Goal: Task Accomplishment & Management: Complete application form

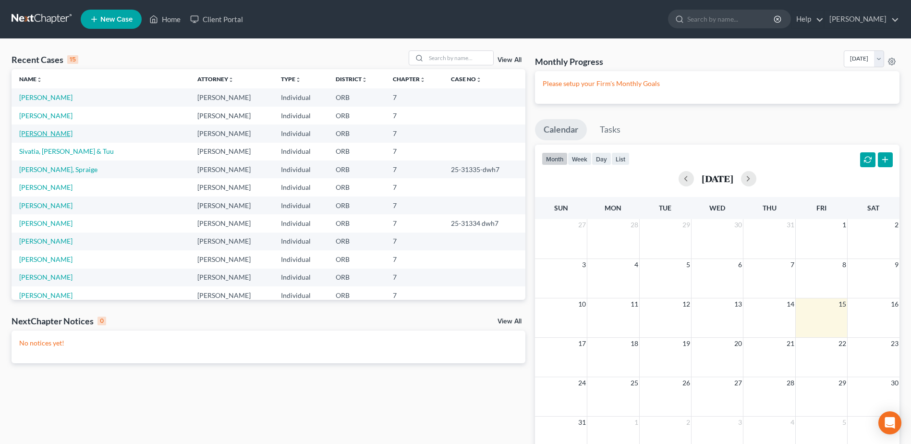
click at [43, 129] on link "[PERSON_NAME]" at bounding box center [45, 133] width 53 height 8
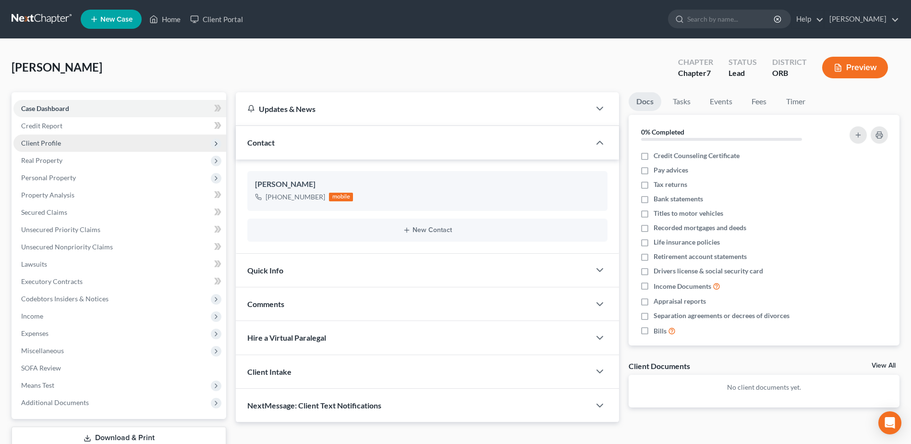
click at [95, 135] on span "Client Profile" at bounding box center [119, 142] width 213 height 17
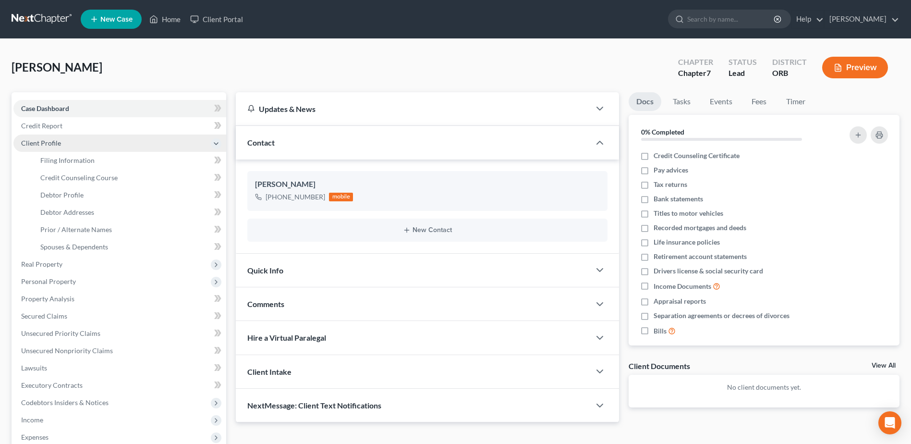
click at [95, 135] on span "Client Profile" at bounding box center [119, 142] width 213 height 17
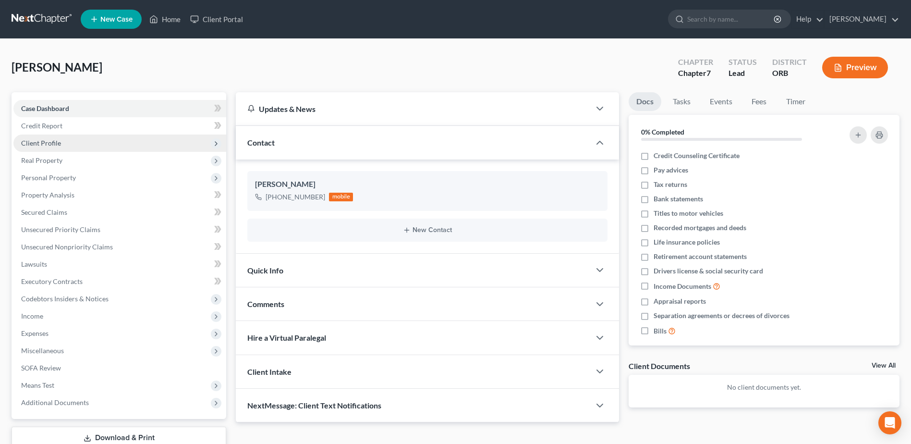
click at [93, 150] on span "Client Profile" at bounding box center [119, 142] width 213 height 17
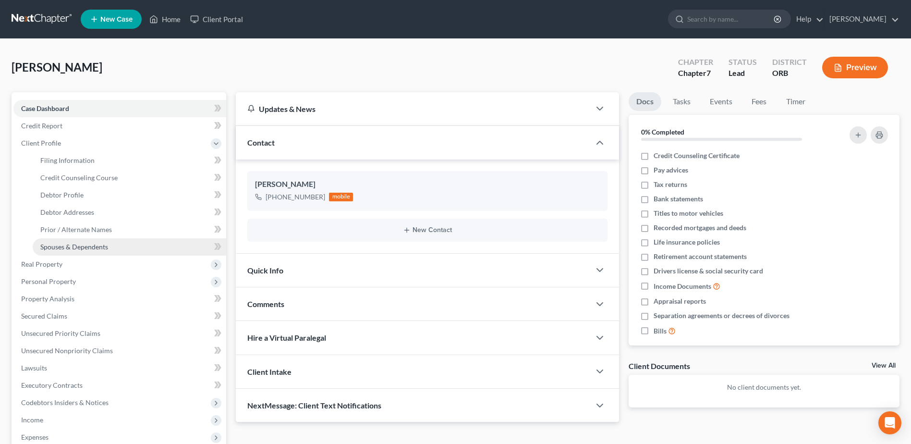
click at [102, 246] on span "Spouses & Dependents" at bounding box center [74, 247] width 68 height 8
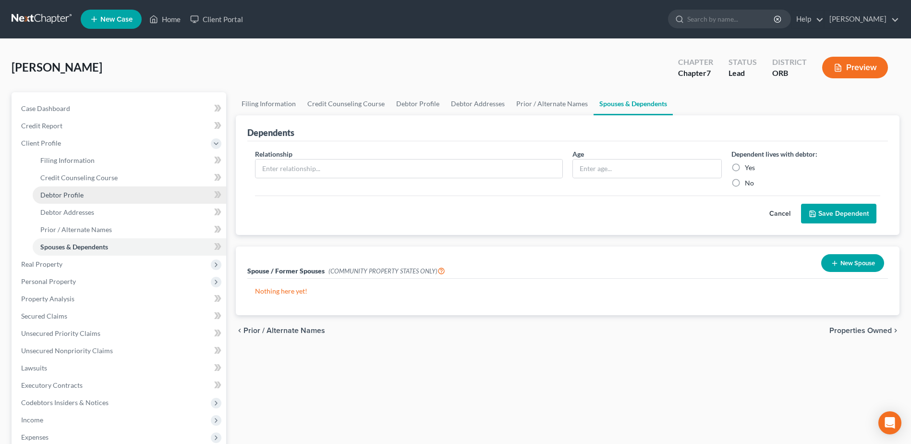
click at [92, 195] on link "Debtor Profile" at bounding box center [130, 194] width 194 height 17
select select "0"
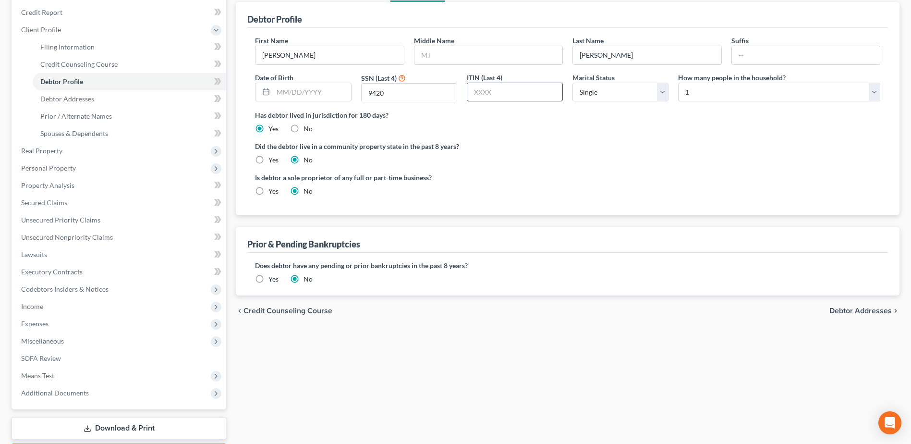
scroll to position [96, 0]
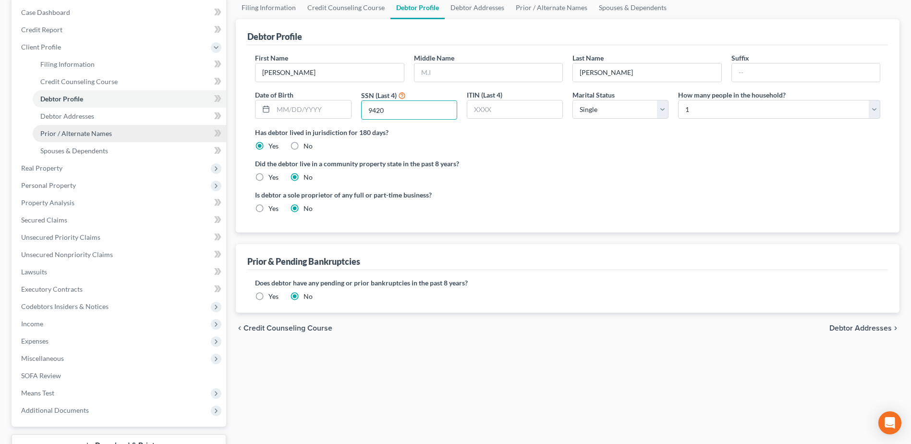
drag, startPoint x: 429, startPoint y: 111, endPoint x: 36, endPoint y: 160, distance: 395.4
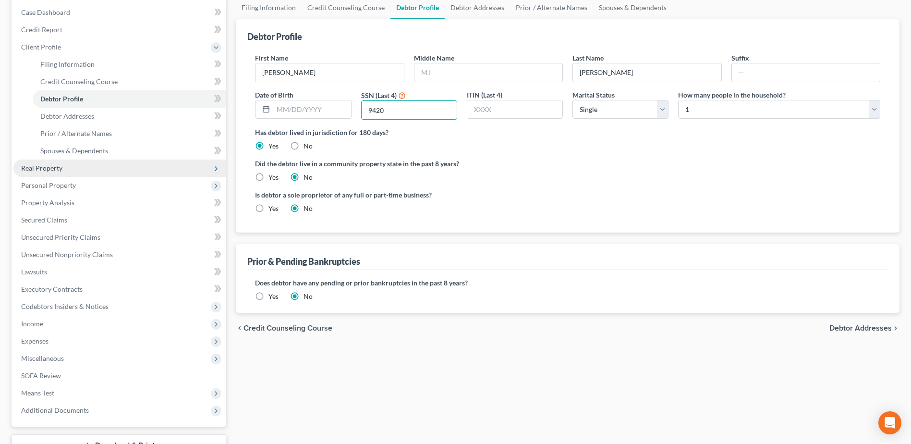
click at [44, 140] on div "Petition Navigation Case Dashboard Payments Invoices Payments Payments Credit R…" at bounding box center [456, 239] width 898 height 486
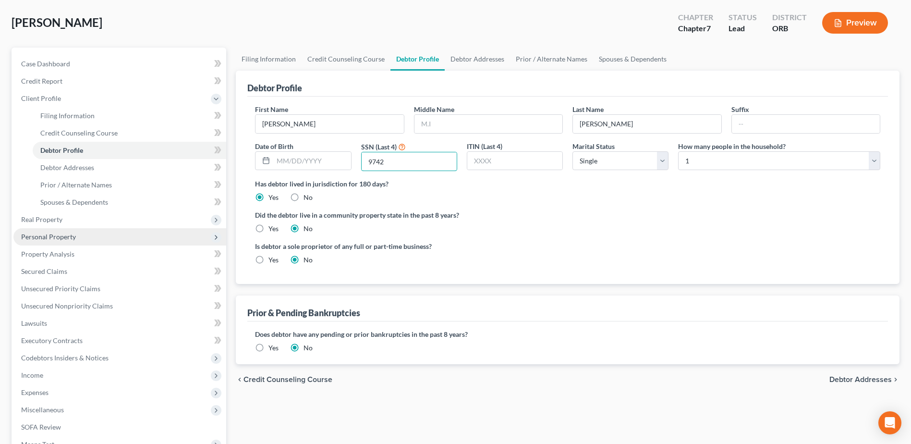
scroll to position [0, 0]
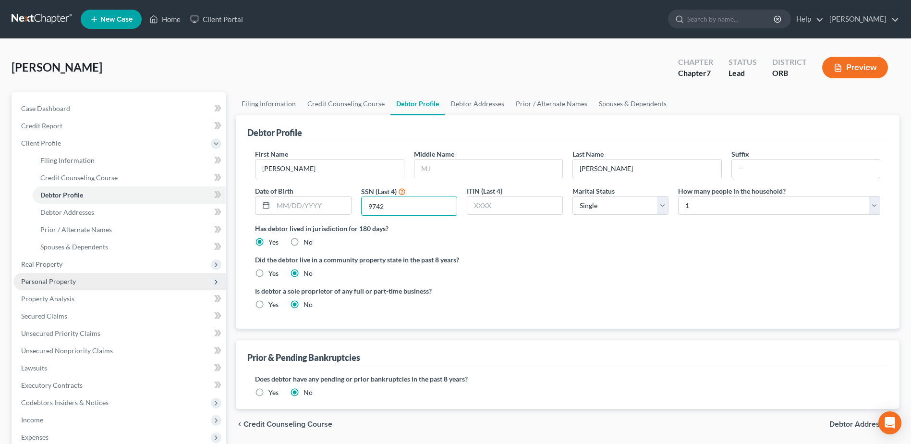
type input "9742"
click at [92, 277] on span "Personal Property" at bounding box center [119, 281] width 213 height 17
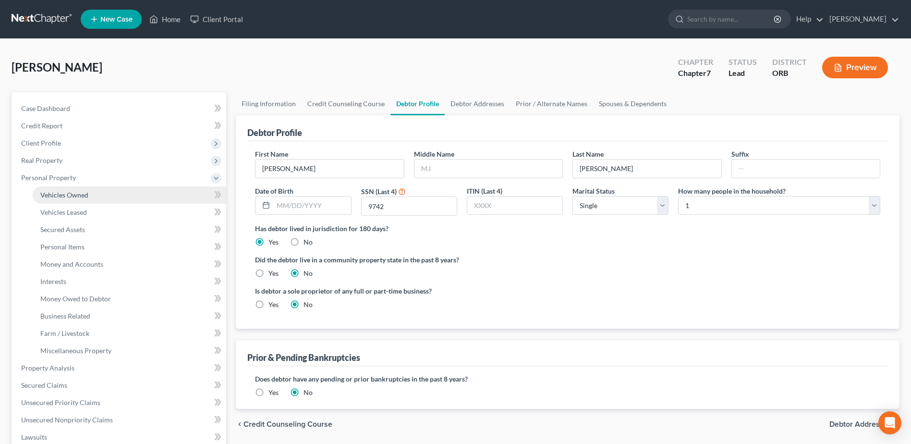
click at [73, 200] on link "Vehicles Owned" at bounding box center [130, 194] width 194 height 17
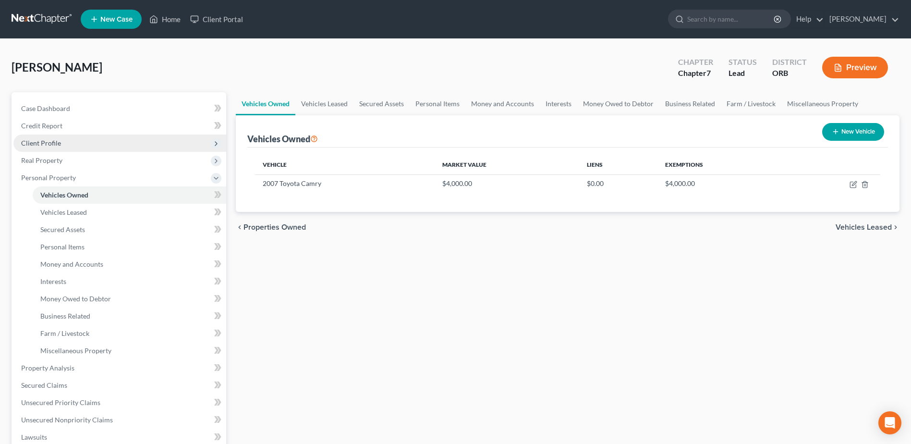
click at [90, 146] on span "Client Profile" at bounding box center [119, 142] width 213 height 17
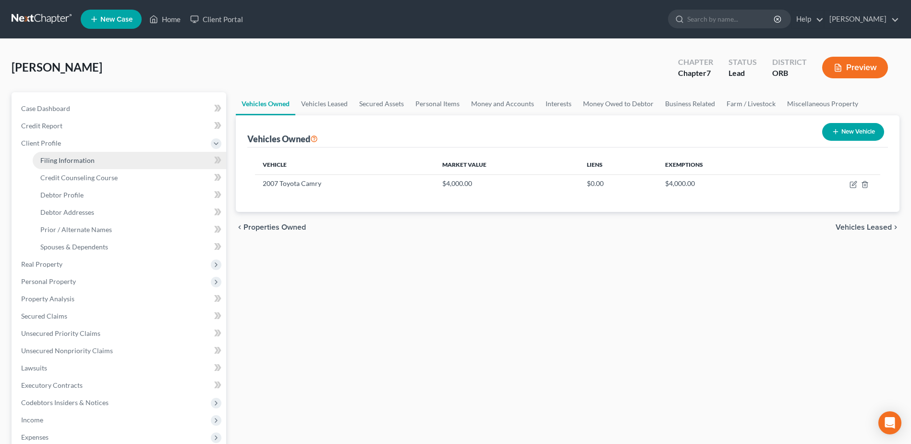
click at [169, 168] on link "Filing Information" at bounding box center [130, 160] width 194 height 17
select select "1"
select select "0"
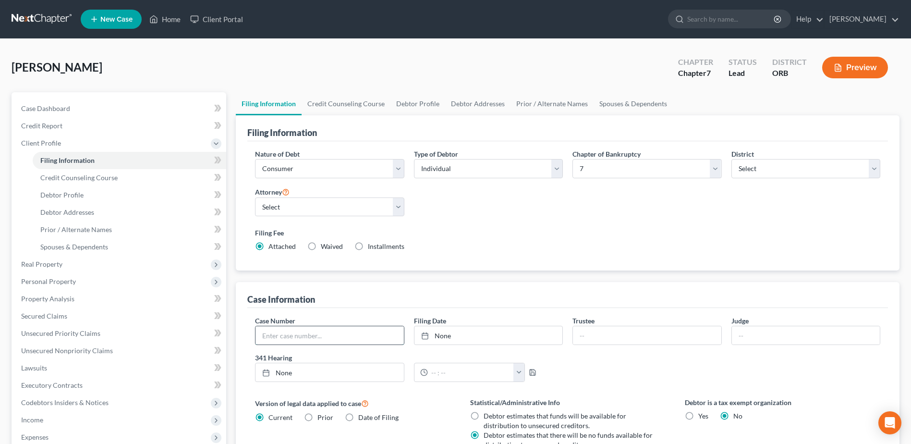
click at [368, 341] on input "text" at bounding box center [329, 335] width 148 height 18
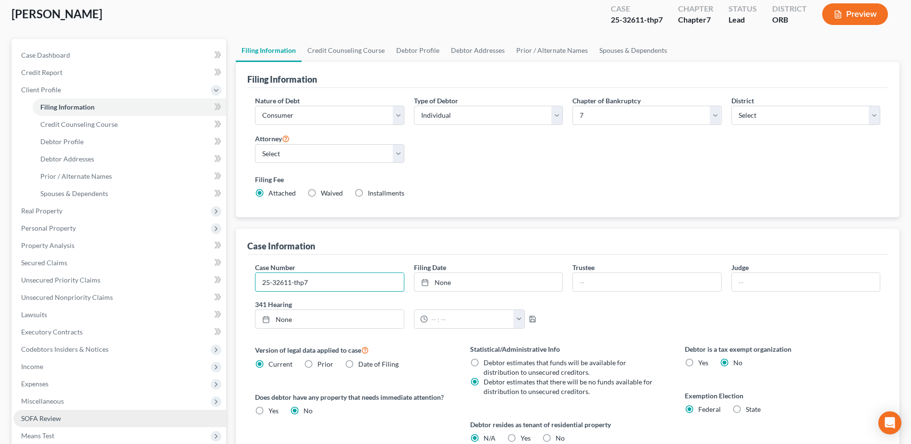
scroll to position [96, 0]
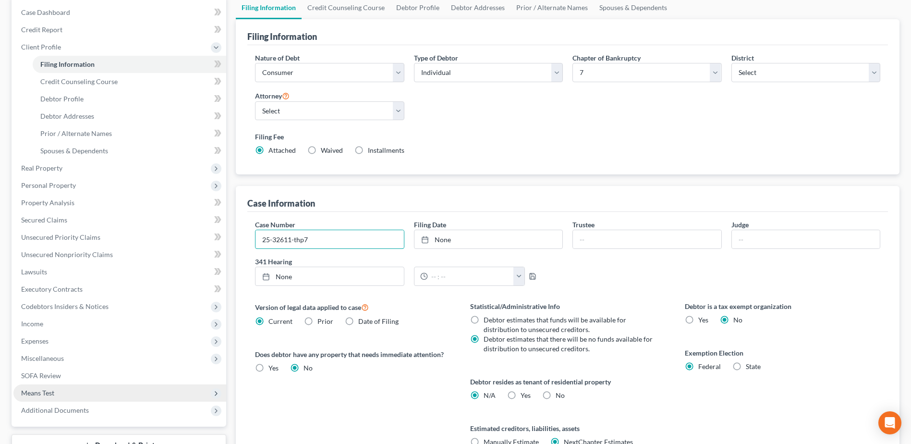
type input "25-32611-thp7"
click at [128, 391] on span "Means Test" at bounding box center [119, 392] width 213 height 17
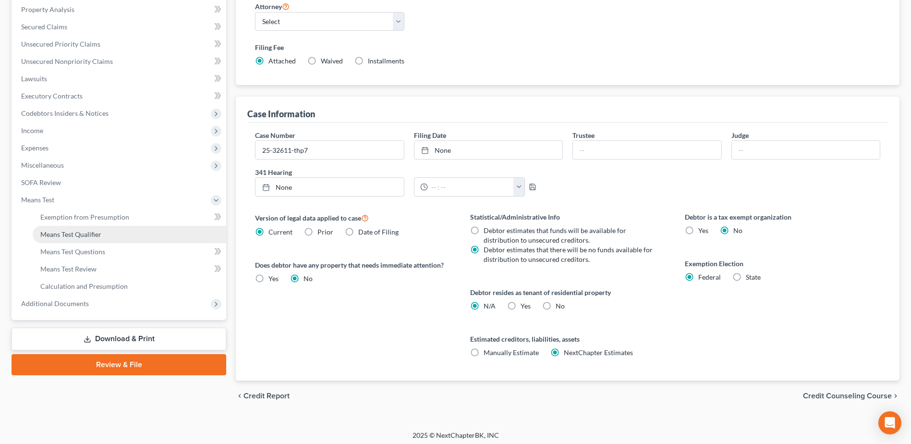
scroll to position [189, 0]
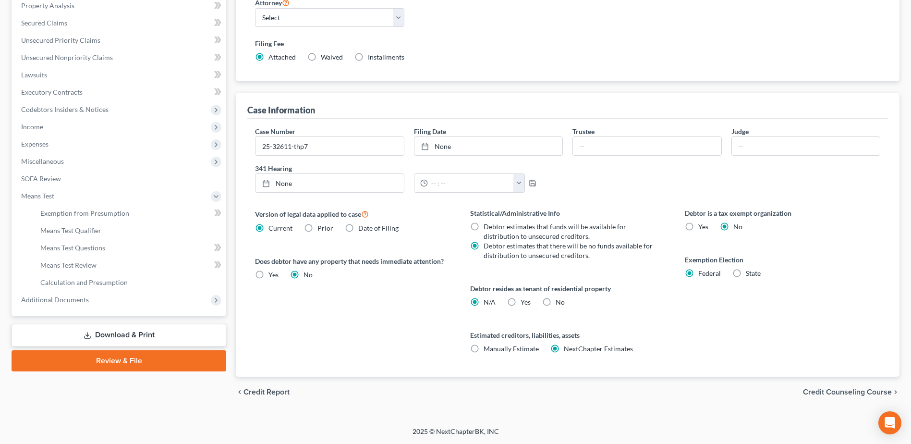
click at [121, 336] on link "Download & Print" at bounding box center [119, 335] width 215 height 23
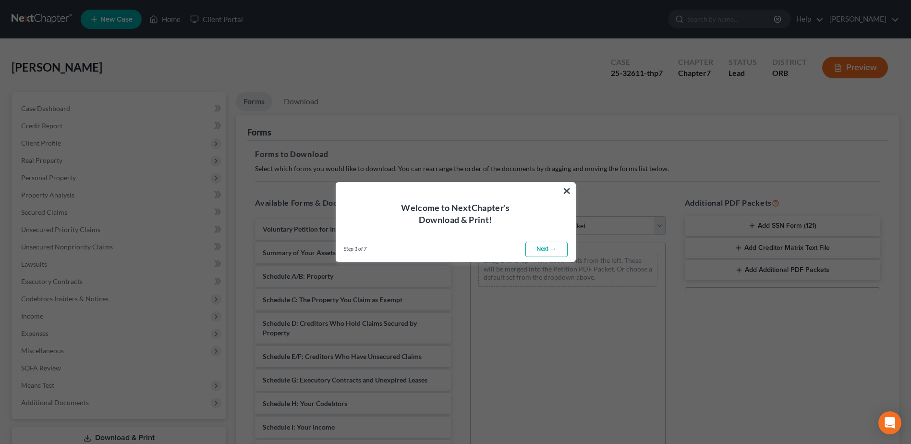
click at [560, 245] on link "Next →" at bounding box center [546, 249] width 42 height 15
select select "0"
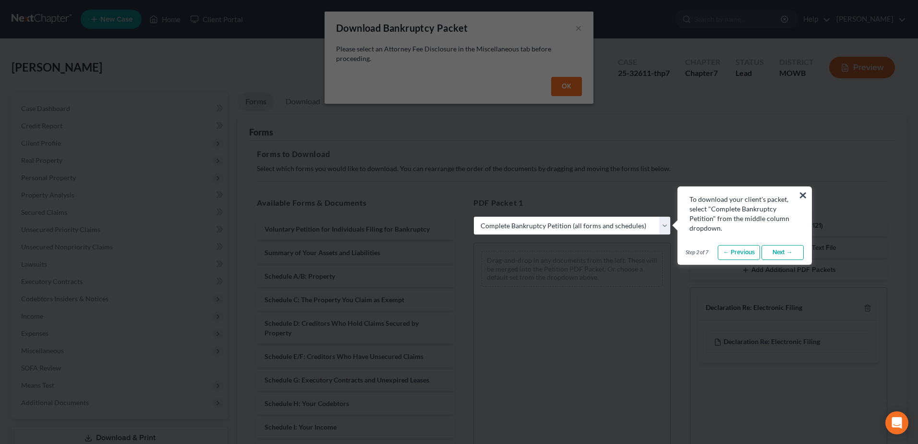
click at [785, 253] on link "Next →" at bounding box center [783, 252] width 42 height 15
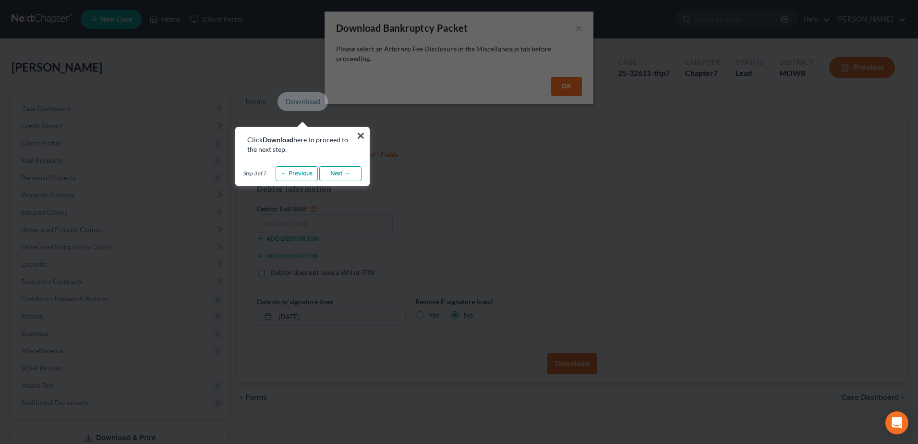
click at [333, 177] on link "Next →" at bounding box center [340, 173] width 42 height 15
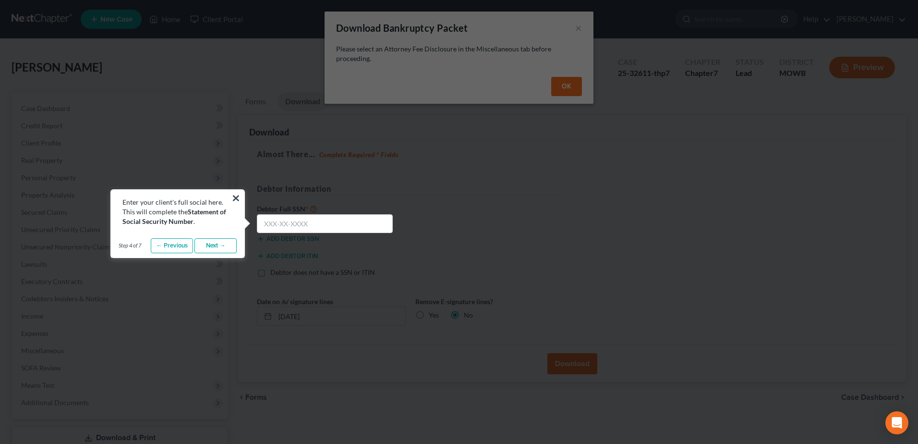
click at [223, 248] on link "Next →" at bounding box center [215, 245] width 42 height 15
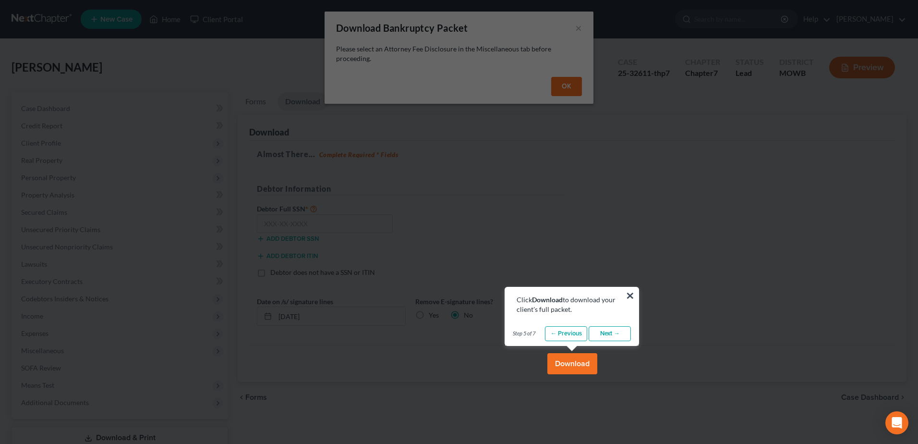
click at [611, 330] on link "Next →" at bounding box center [610, 333] width 42 height 15
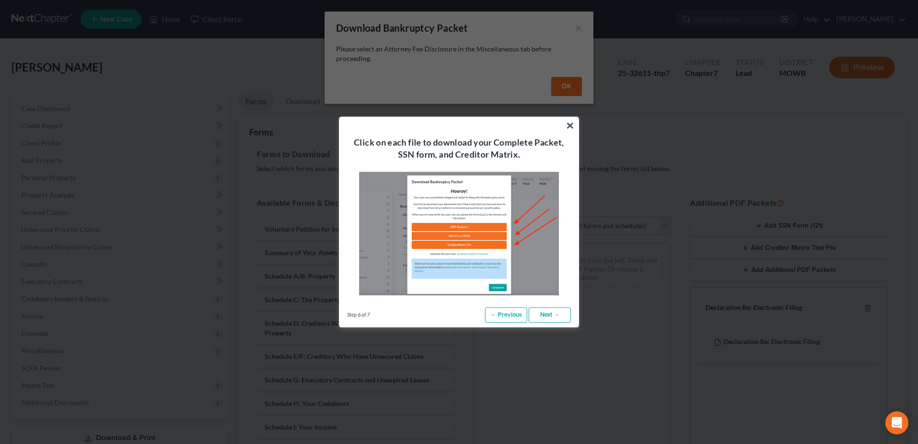
click at [538, 309] on link "Next →" at bounding box center [550, 314] width 42 height 15
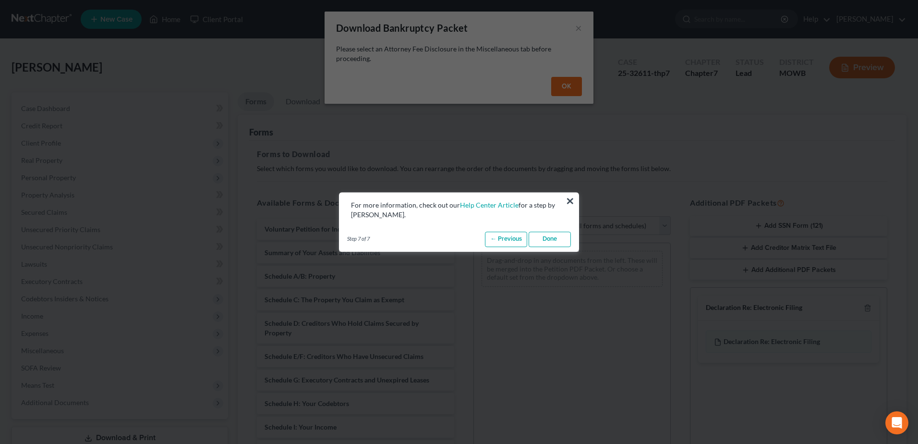
click at [511, 241] on link "← Previous" at bounding box center [506, 238] width 42 height 15
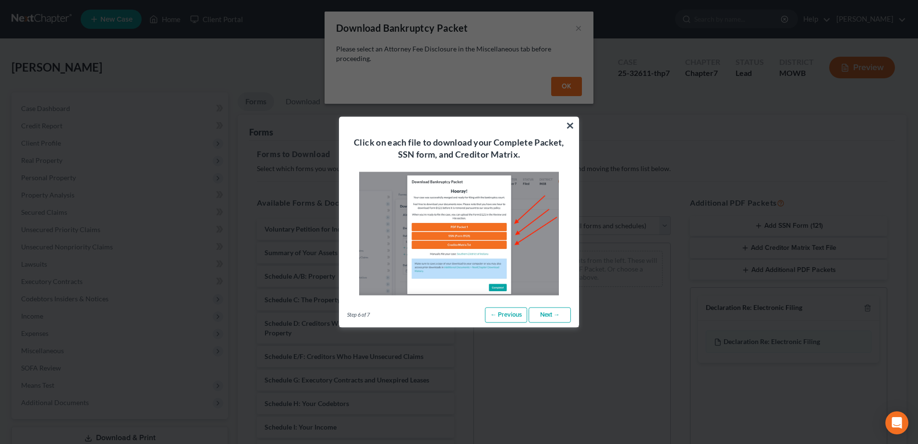
click at [552, 313] on link "Next →" at bounding box center [550, 314] width 42 height 15
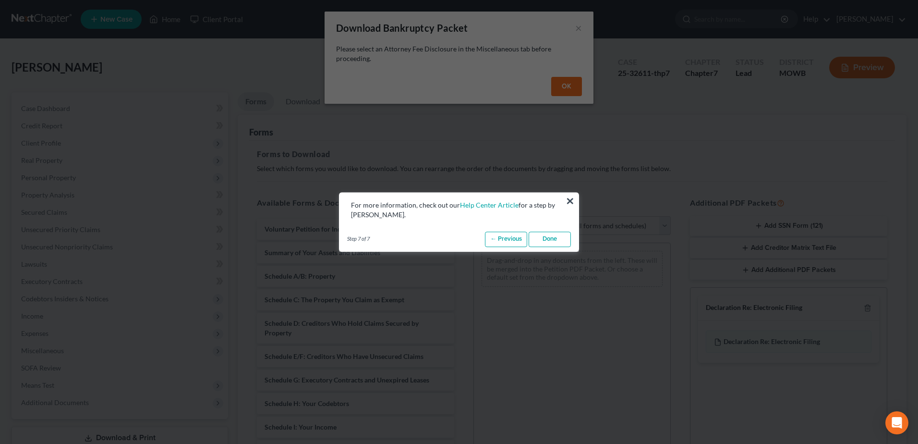
click at [546, 244] on link "Done" at bounding box center [550, 238] width 42 height 15
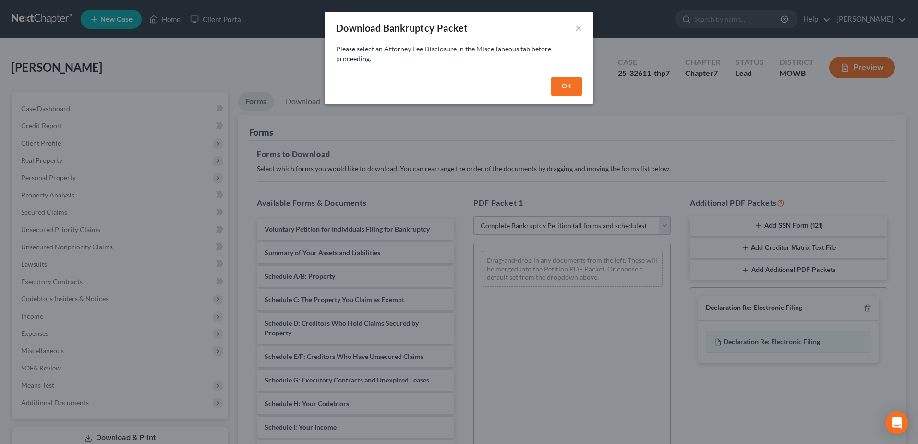
click at [569, 89] on button "OK" at bounding box center [566, 86] width 31 height 19
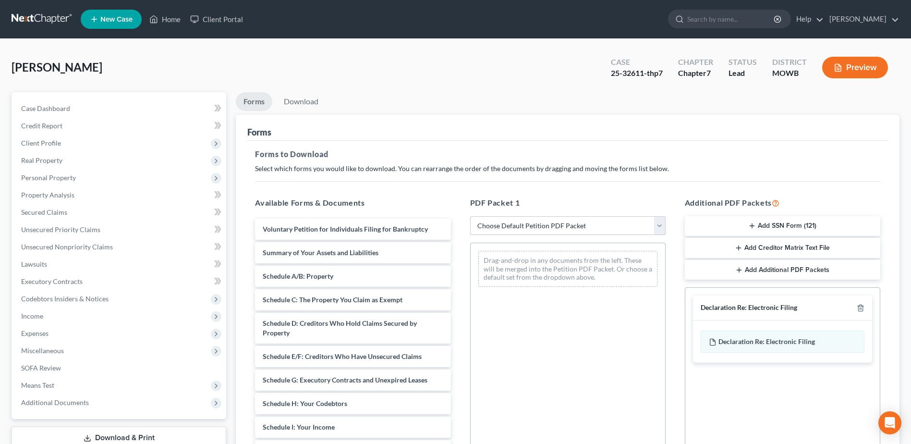
click at [645, 232] on select "Choose Default Petition PDF Packet Complete Bankruptcy Petition (all forms and …" at bounding box center [567, 225] width 195 height 19
select select "2"
click at [470, 216] on select "Choose Default Petition PDF Packet Complete Bankruptcy Petition (all forms and …" at bounding box center [567, 225] width 195 height 19
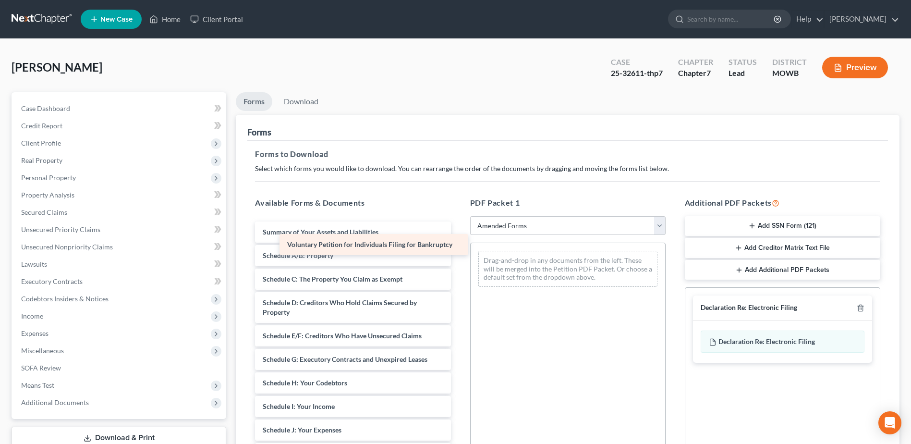
drag, startPoint x: 319, startPoint y: 226, endPoint x: 642, endPoint y: 282, distance: 327.2
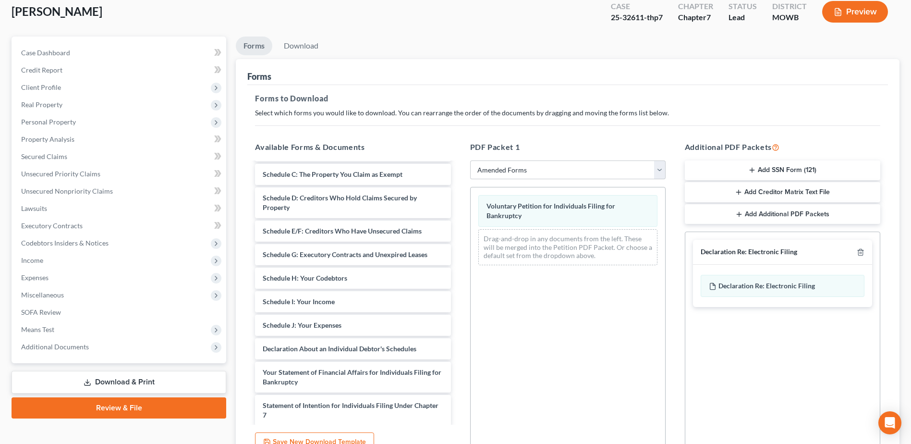
scroll to position [149, 0]
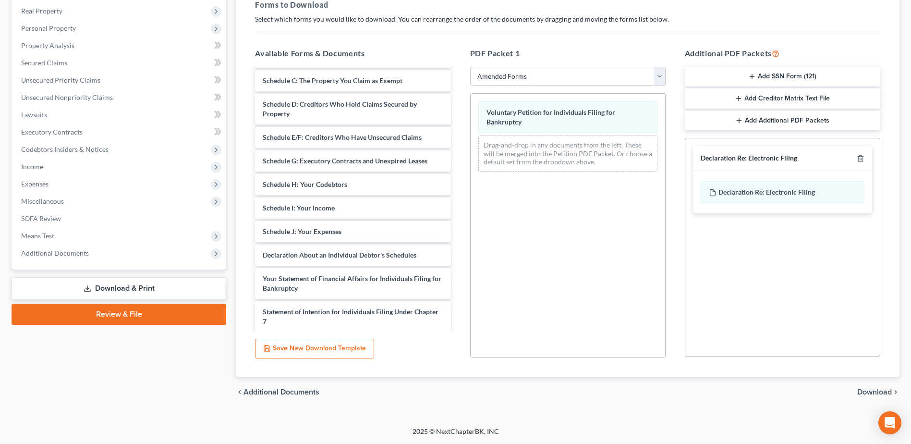
click at [868, 394] on span "Download" at bounding box center [874, 392] width 35 height 8
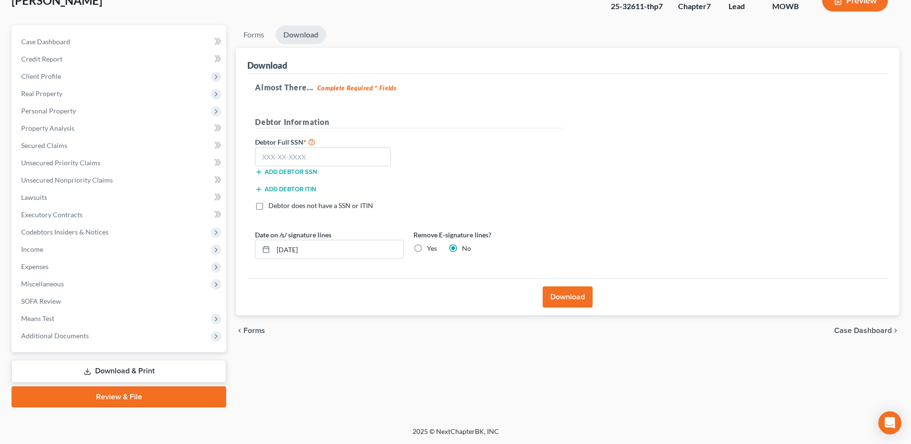
select select "1"
select select "0"
select select "66"
select select "0"
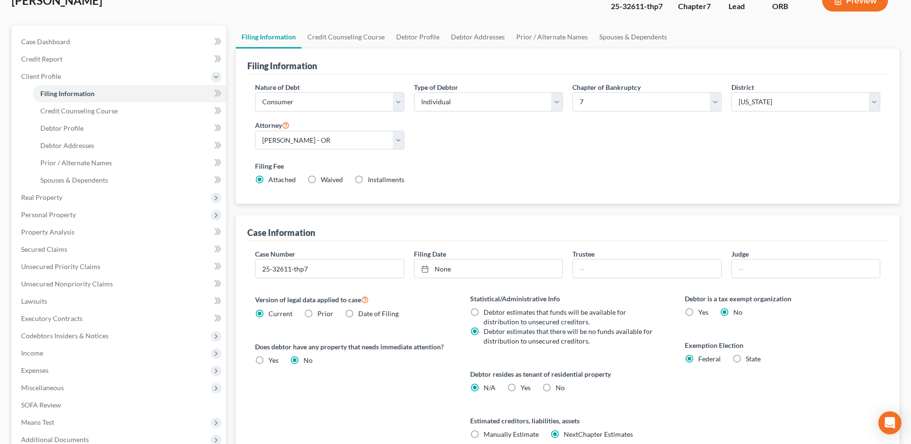
scroll to position [189, 0]
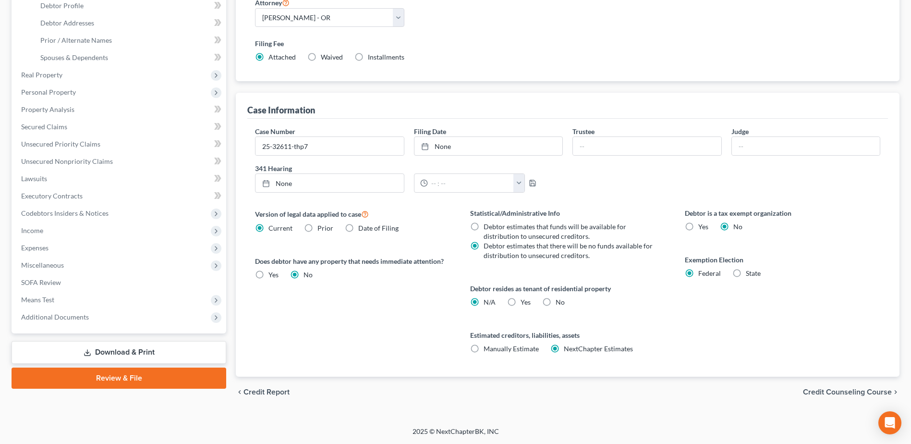
click at [135, 349] on link "Download & Print" at bounding box center [119, 352] width 215 height 23
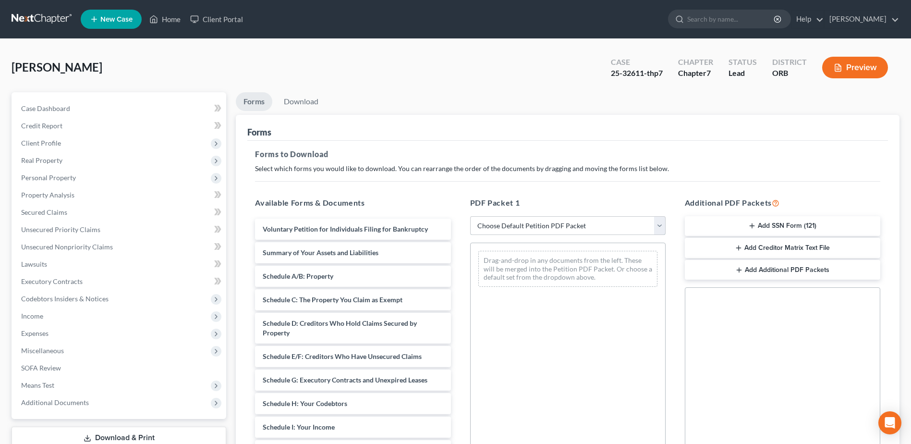
click at [589, 218] on select "Choose Default Petition PDF Packet Complete Bankruptcy Petition (all forms and …" at bounding box center [567, 225] width 195 height 19
select select "2"
click at [470, 216] on select "Choose Default Petition PDF Packet Complete Bankruptcy Petition (all forms and …" at bounding box center [567, 225] width 195 height 19
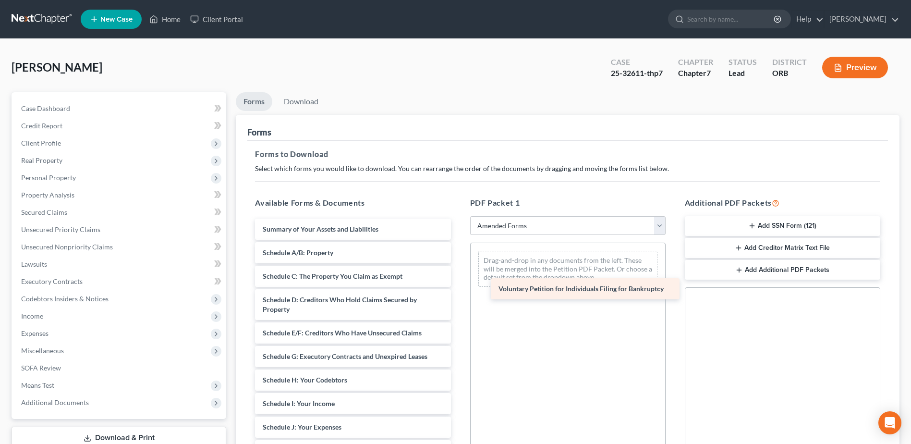
drag, startPoint x: 304, startPoint y: 224, endPoint x: 539, endPoint y: 282, distance: 242.0
click at [458, 282] on div "Voluntary Petition for Individuals Filing for Bankruptcy Voluntary Petition for…" at bounding box center [352, 442] width 211 height 446
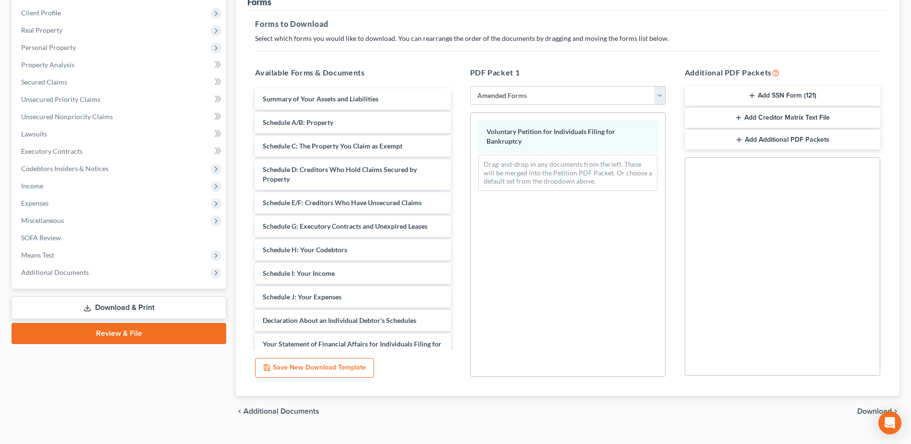
scroll to position [149, 0]
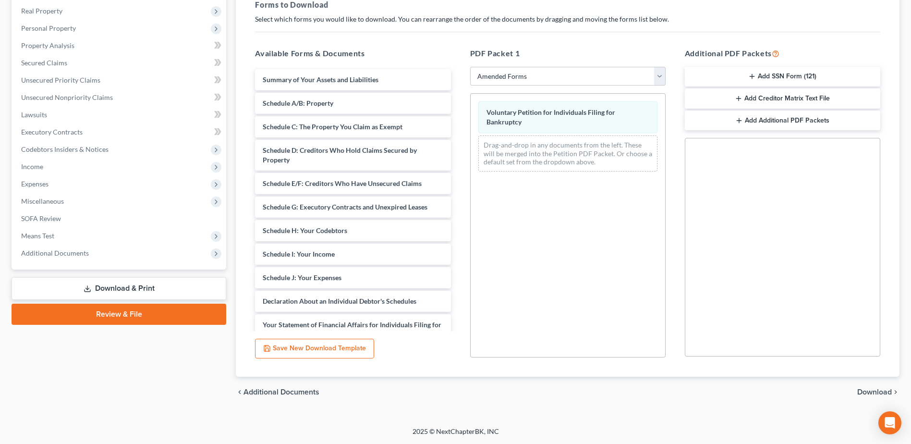
click at [863, 391] on span "Download" at bounding box center [874, 392] width 35 height 8
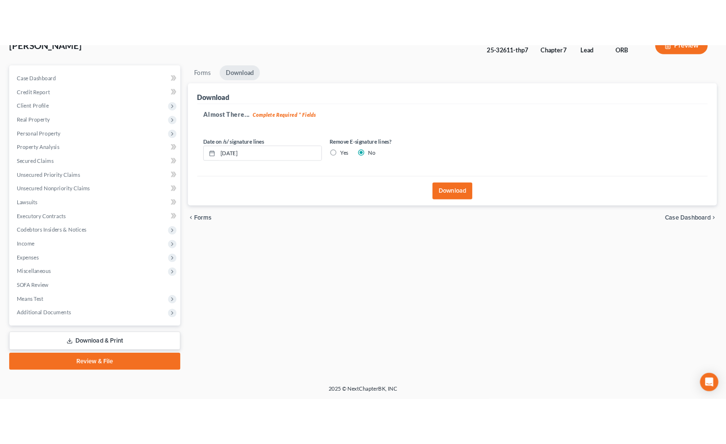
scroll to position [67, 0]
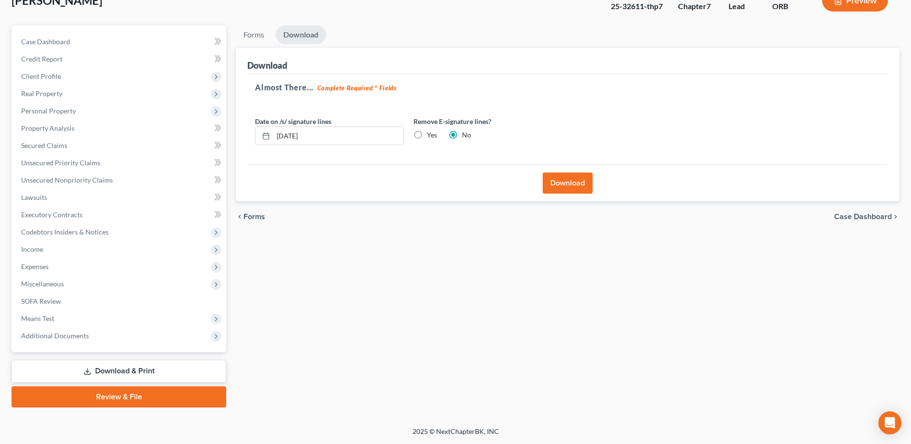
click at [550, 185] on button "Download" at bounding box center [568, 182] width 50 height 21
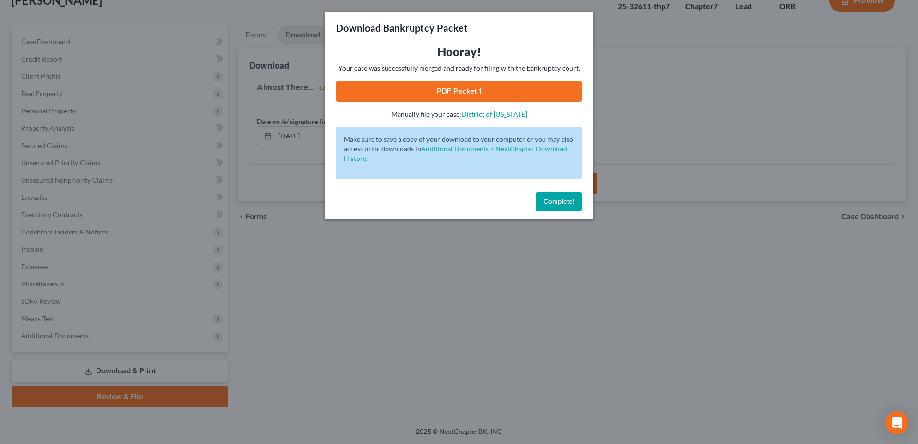
click at [475, 89] on link "PDF Packet 1" at bounding box center [459, 91] width 246 height 21
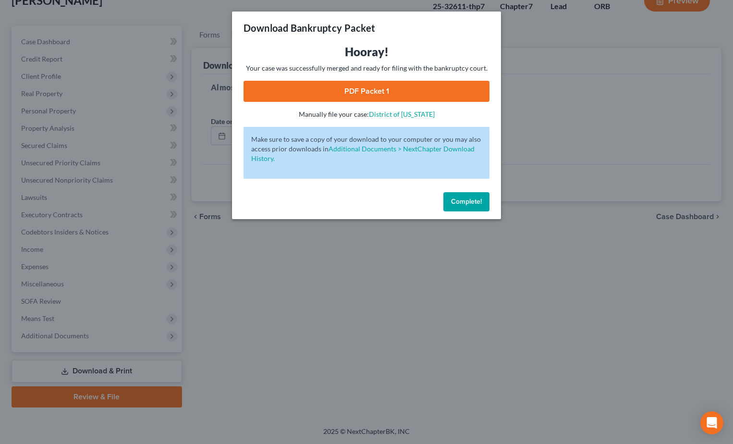
click at [478, 203] on span "Complete!" at bounding box center [466, 201] width 31 height 8
